Goal: Task Accomplishment & Management: Complete application form

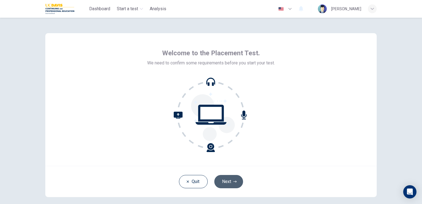
click at [235, 183] on button "Next" at bounding box center [228, 181] width 29 height 13
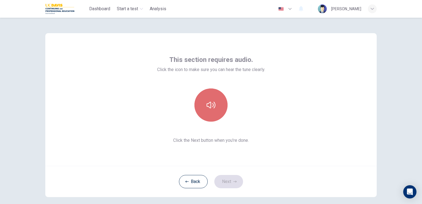
click at [219, 102] on button "button" at bounding box center [210, 104] width 33 height 33
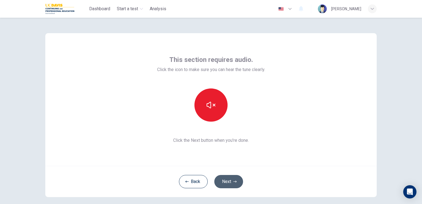
click at [232, 178] on button "Next" at bounding box center [228, 181] width 29 height 13
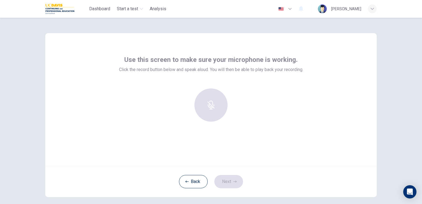
click at [267, 153] on div "Use this screen to make sure your microphone is working. Click the record butto…" at bounding box center [210, 99] width 331 height 133
click at [218, 112] on div at bounding box center [211, 104] width 60 height 33
click at [212, 105] on div at bounding box center [211, 104] width 60 height 33
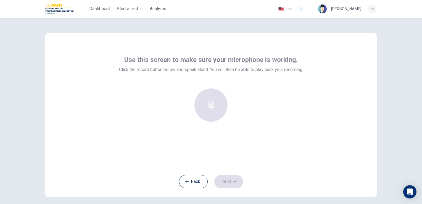
click at [212, 105] on div at bounding box center [211, 104] width 60 height 33
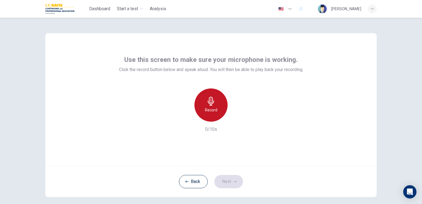
click at [211, 115] on div "Record" at bounding box center [210, 104] width 33 height 33
click at [211, 115] on div "Stop" at bounding box center [210, 104] width 33 height 33
click at [211, 115] on div "Record" at bounding box center [210, 104] width 33 height 33
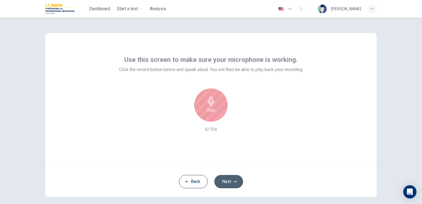
click at [226, 179] on button "Next" at bounding box center [228, 181] width 29 height 13
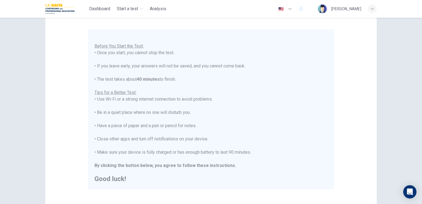
scroll to position [103, 0]
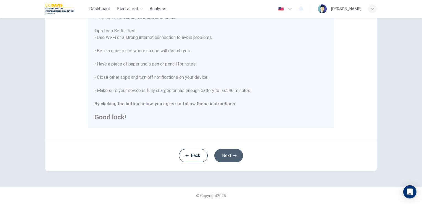
click at [218, 158] on button "Next" at bounding box center [228, 155] width 29 height 13
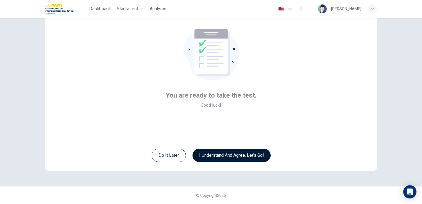
scroll to position [26, 0]
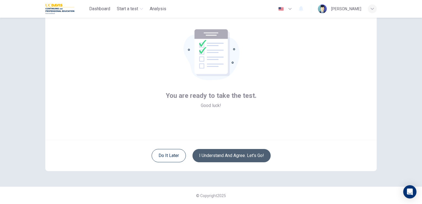
click at [228, 153] on button "I understand and agree. Let’s go!" at bounding box center [231, 155] width 78 height 13
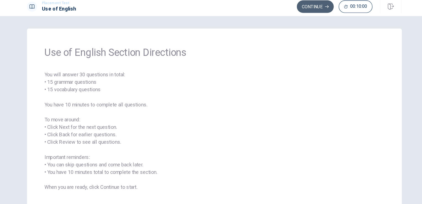
click at [287, 11] on button "Continue" at bounding box center [300, 9] width 33 height 11
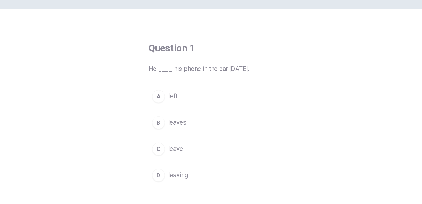
click at [171, 89] on div "A" at bounding box center [170, 89] width 9 height 9
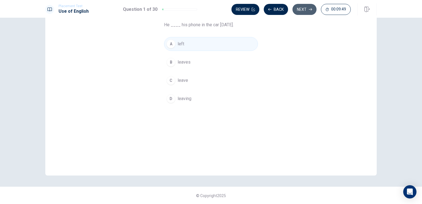
click at [304, 10] on button "Next" at bounding box center [304, 9] width 24 height 11
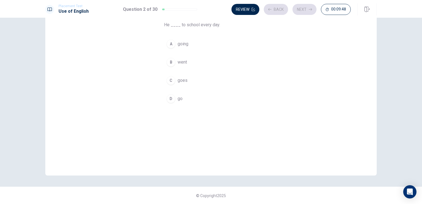
scroll to position [17, 0]
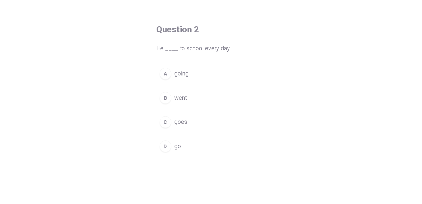
click at [170, 90] on div "B" at bounding box center [170, 90] width 9 height 9
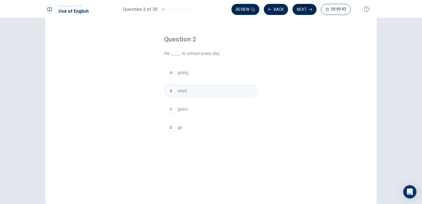
click at [178, 128] on span "go" at bounding box center [180, 127] width 5 height 7
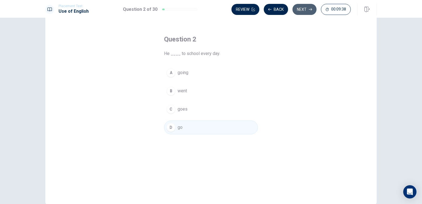
click at [303, 8] on button "Next" at bounding box center [304, 9] width 24 height 11
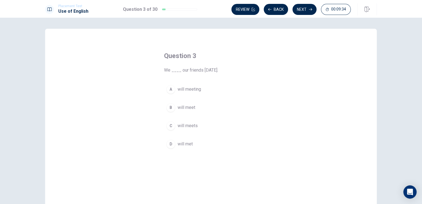
scroll to position [0, 0]
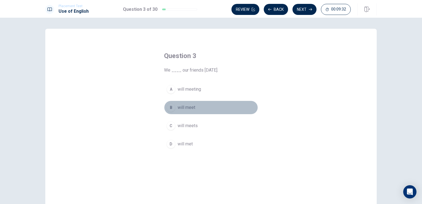
click at [186, 108] on span "will meet" at bounding box center [187, 107] width 18 height 7
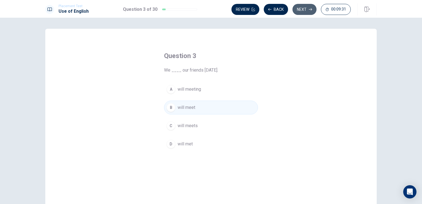
click at [300, 13] on button "Next" at bounding box center [304, 9] width 24 height 11
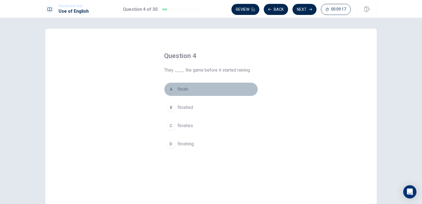
click at [183, 91] on span "finish" at bounding box center [183, 89] width 10 height 7
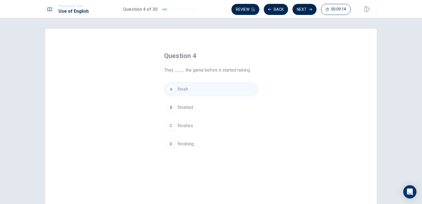
click at [185, 109] on span "finished" at bounding box center [185, 107] width 15 height 7
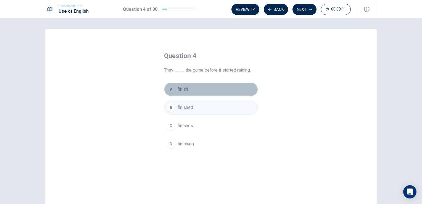
click at [188, 92] on button "A finish" at bounding box center [211, 89] width 94 height 14
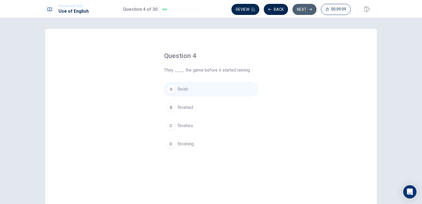
click at [306, 11] on button "Next" at bounding box center [304, 9] width 24 height 11
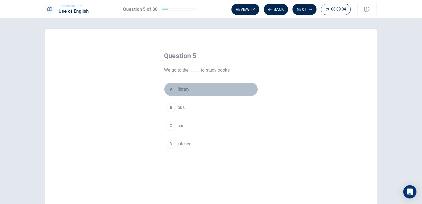
click at [187, 93] on button "A library" at bounding box center [211, 89] width 94 height 14
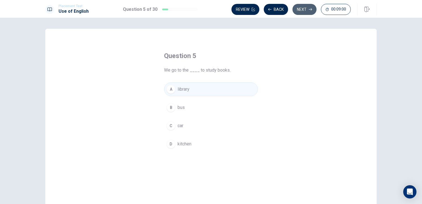
click at [308, 11] on button "Next" at bounding box center [304, 9] width 24 height 11
